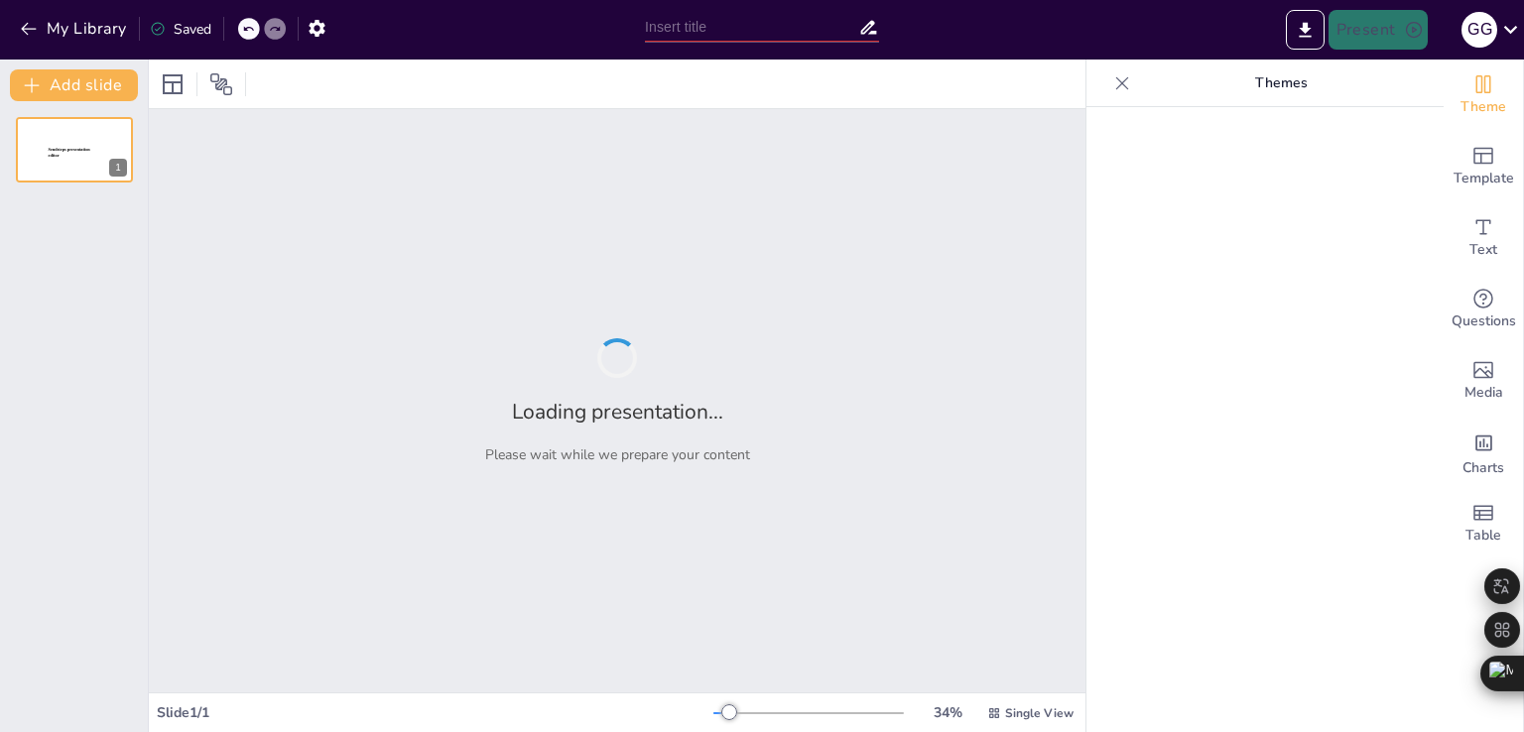
type input "Imported Presentacion_SENA.pptx"
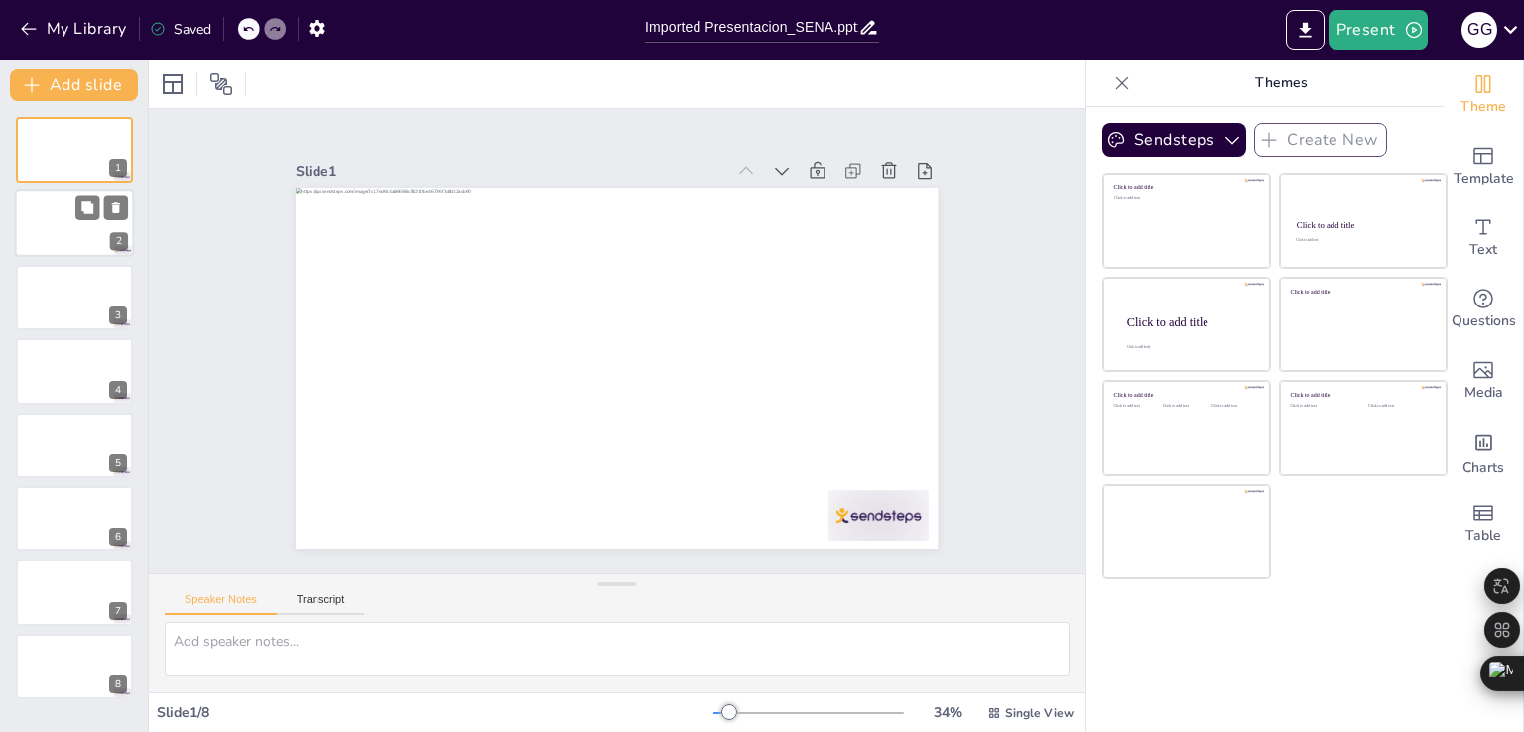
click at [40, 222] on div at bounding box center [74, 223] width 119 height 67
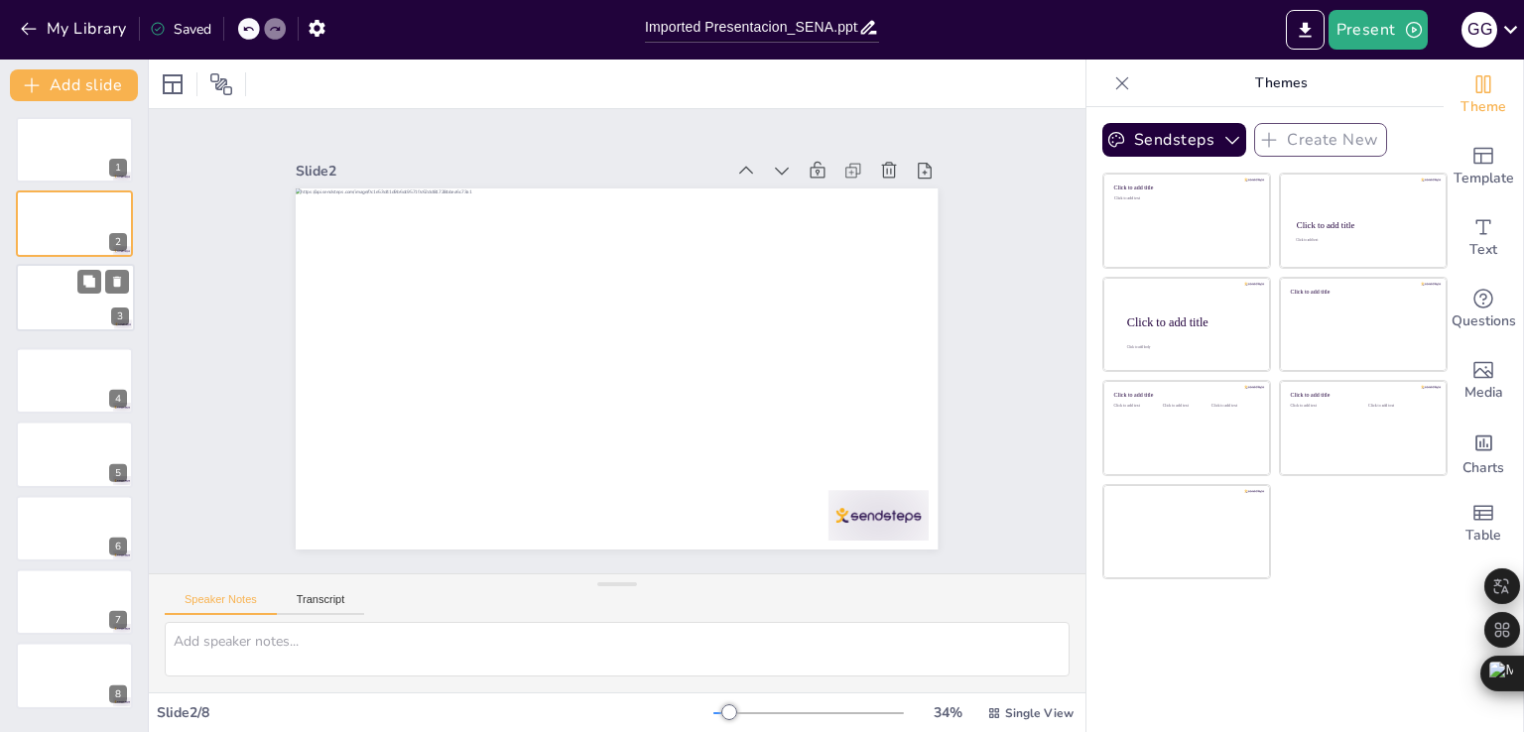
click at [40, 303] on div at bounding box center [75, 297] width 117 height 65
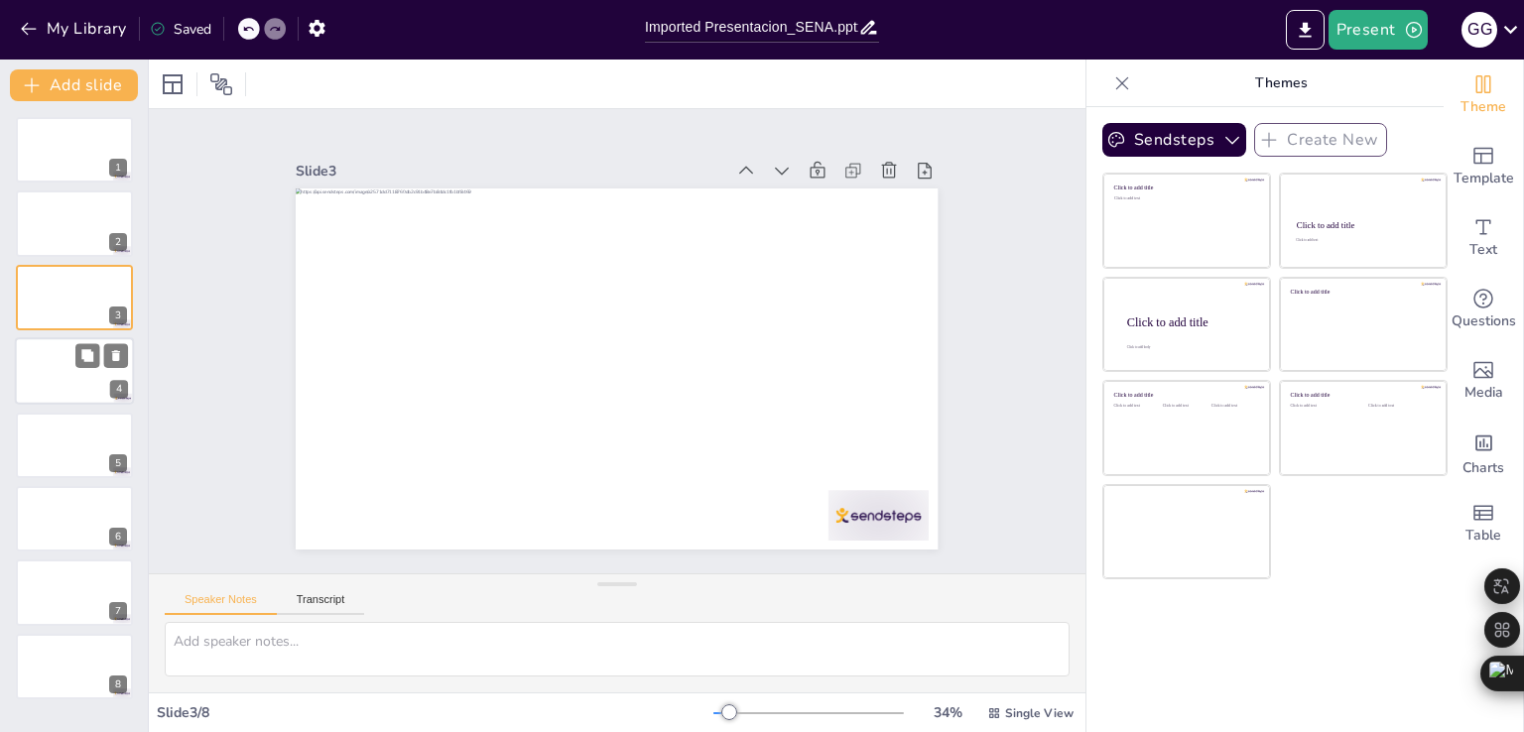
click at [54, 387] on div at bounding box center [74, 370] width 119 height 67
click at [63, 432] on div at bounding box center [74, 445] width 119 height 67
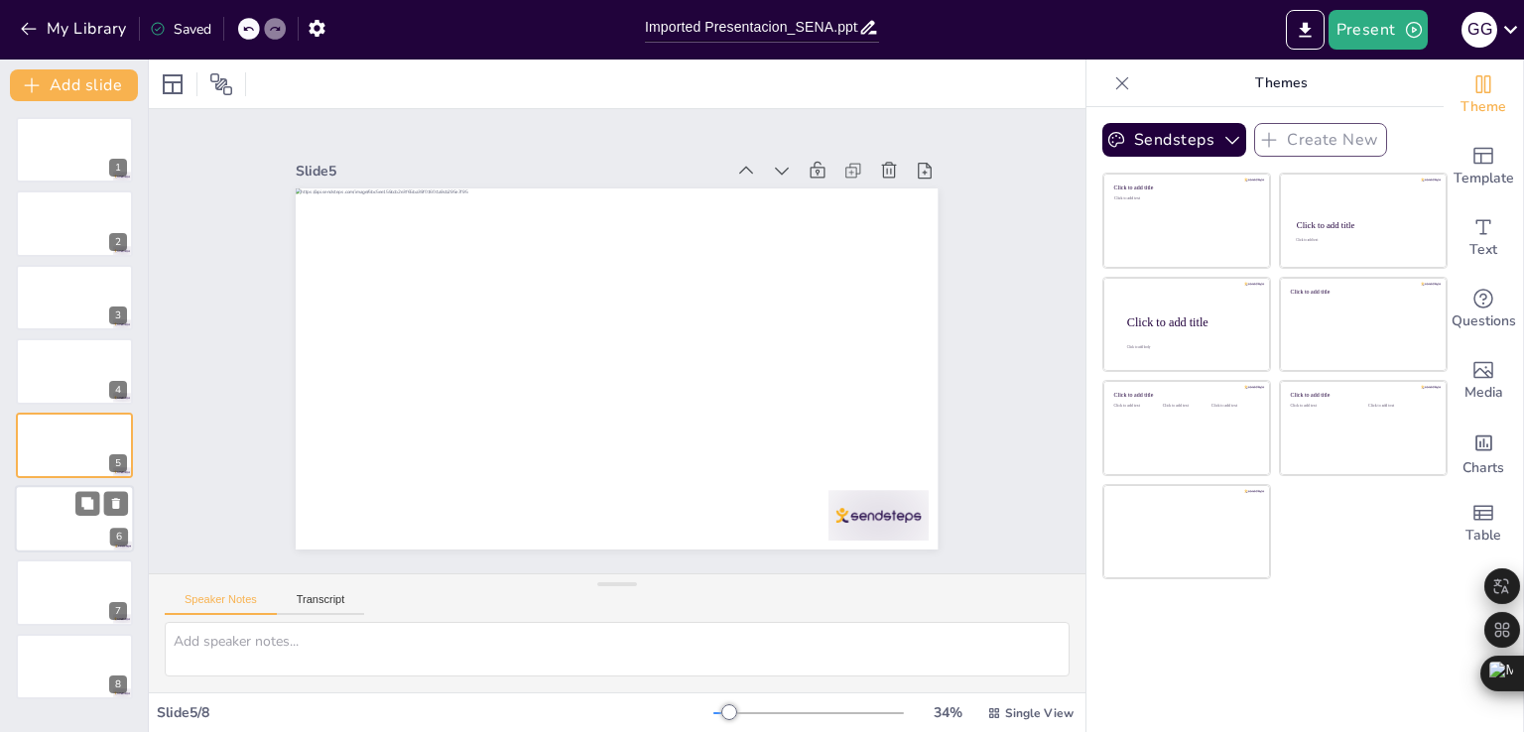
click at [70, 529] on div at bounding box center [74, 518] width 119 height 67
click at [70, 582] on div at bounding box center [74, 593] width 119 height 67
click at [75, 653] on button at bounding box center [87, 651] width 24 height 24
drag, startPoint x: 29, startPoint y: 23, endPoint x: 16, endPoint y: 19, distance: 13.5
click at [16, 19] on button "My Library" at bounding box center [75, 29] width 120 height 32
